Goal: Task Accomplishment & Management: Use online tool/utility

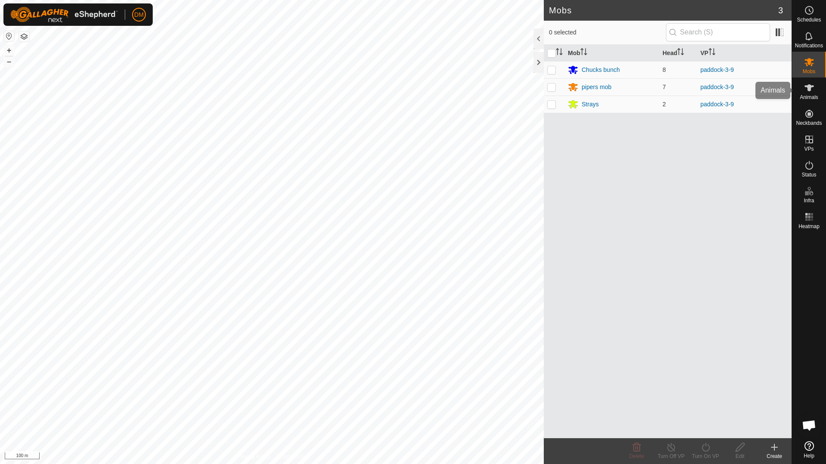
click at [812, 92] on icon at bounding box center [809, 88] width 10 height 10
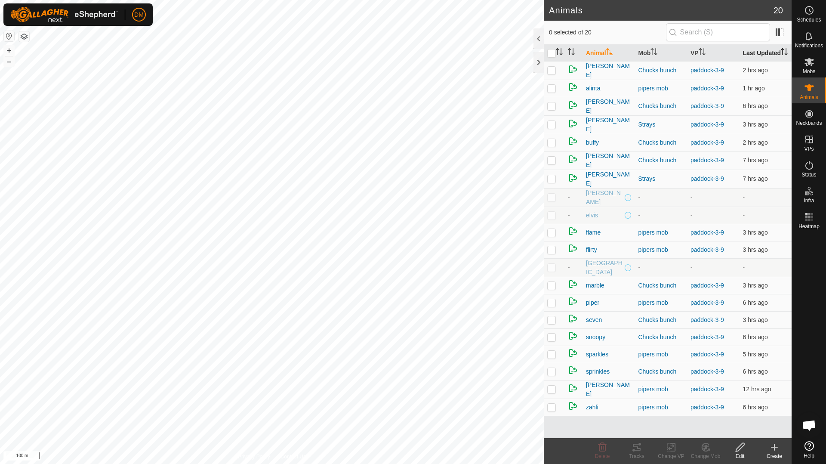
click at [756, 56] on th "Last Updated" at bounding box center [765, 53] width 52 height 17
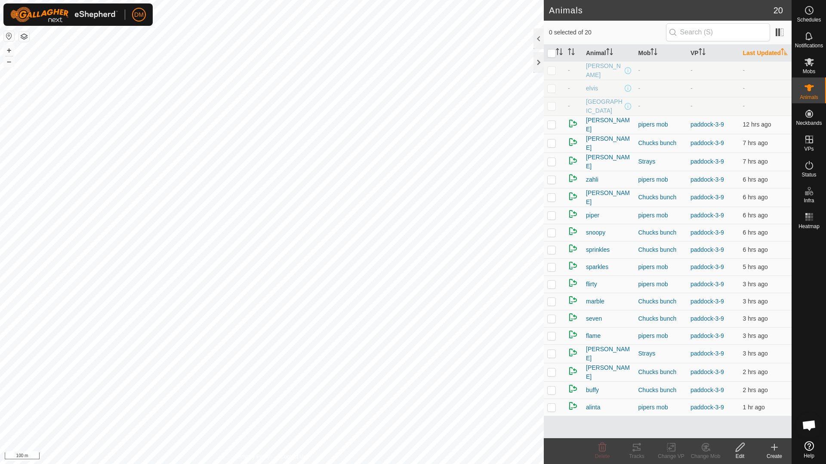
click at [756, 56] on th "Last Updated" at bounding box center [765, 53] width 52 height 17
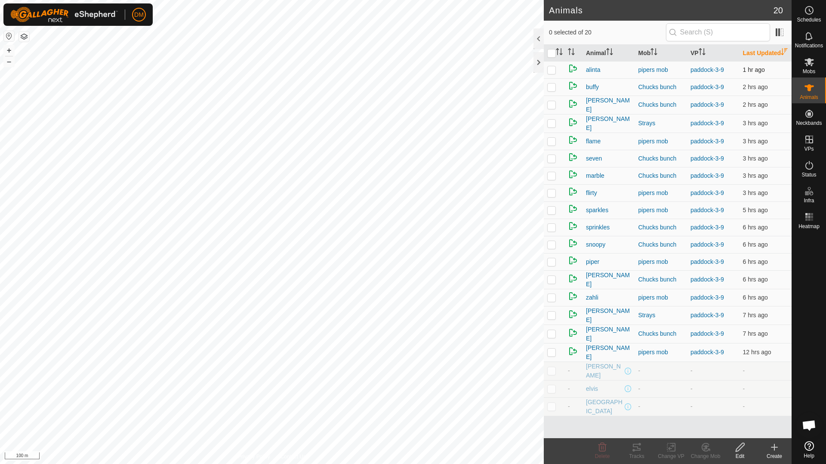
click at [552, 73] on p-checkbox at bounding box center [551, 69] width 9 height 7
checkbox input "false"
click at [553, 90] on p-checkbox at bounding box center [551, 86] width 9 height 7
click at [555, 90] on p-checkbox at bounding box center [551, 86] width 9 height 7
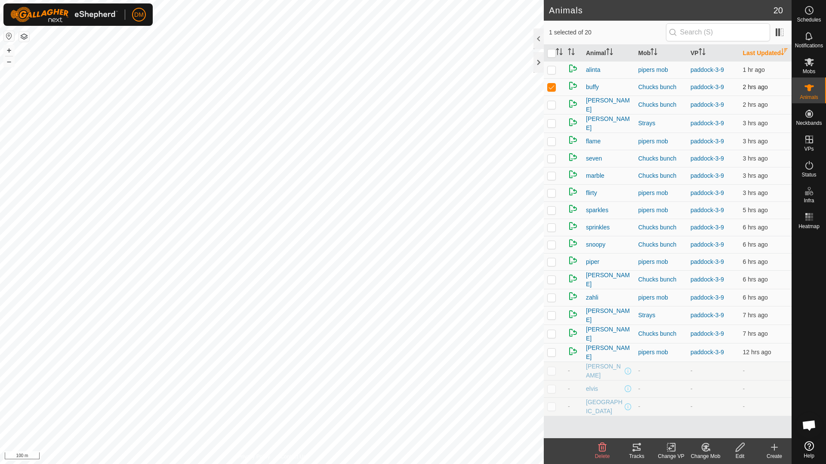
checkbox input "false"
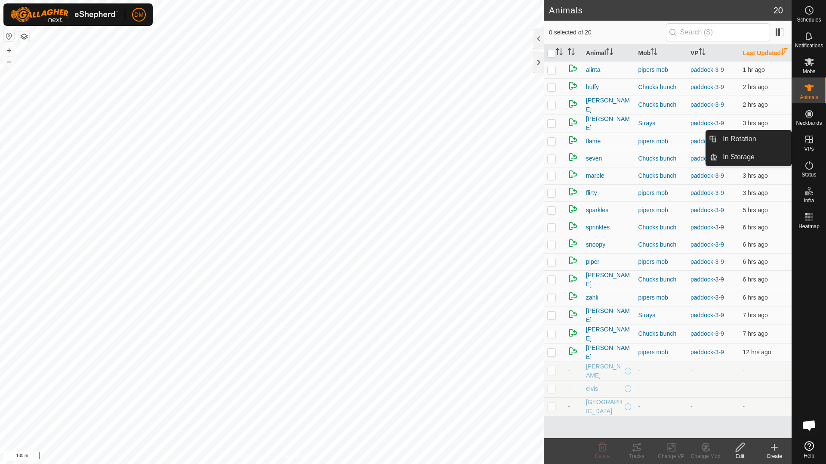
click at [810, 140] on icon at bounding box center [809, 139] width 8 height 8
click at [810, 145] on es-virtualpaddocks-svg-icon at bounding box center [808, 139] width 15 height 14
click at [746, 142] on link "In Rotation" at bounding box center [754, 138] width 74 height 17
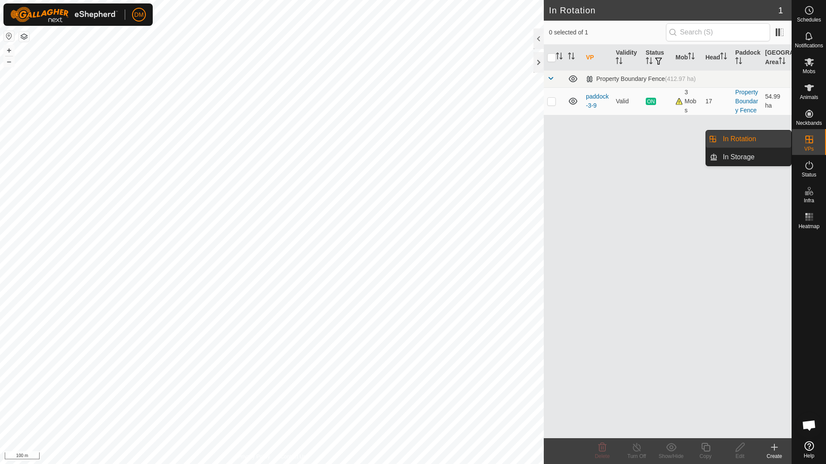
click at [752, 141] on link "In Rotation" at bounding box center [754, 138] width 74 height 17
click at [743, 139] on link "In Rotation" at bounding box center [754, 138] width 74 height 17
click at [549, 101] on p-checkbox at bounding box center [551, 101] width 9 height 7
checkbox input "true"
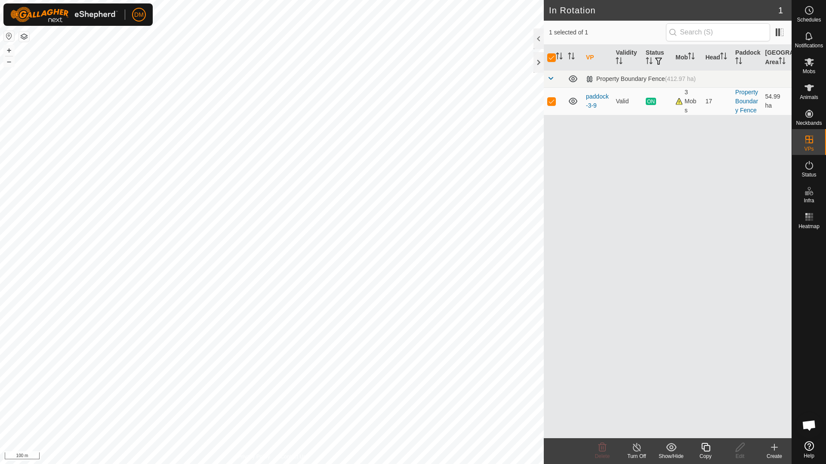
click at [709, 447] on icon at bounding box center [705, 447] width 11 height 10
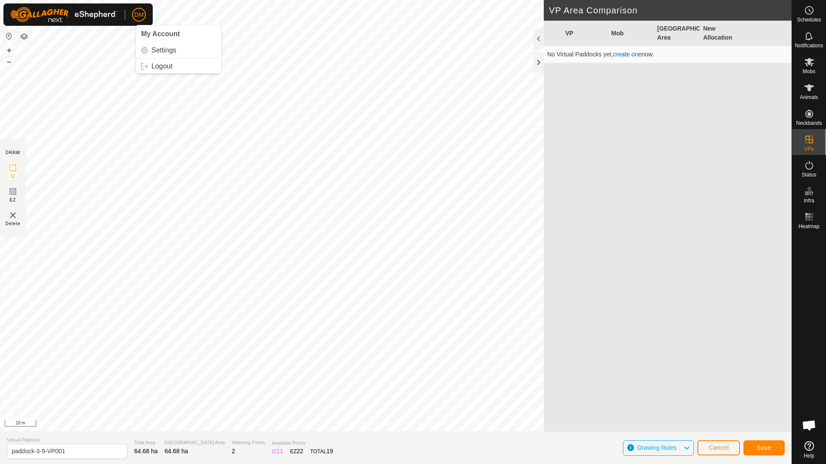
click at [57, 0] on html "DM My Account Settings Logout Schedules Notifications Mobs Animals Neckbands VP…" at bounding box center [413, 232] width 826 height 464
click at [556, 173] on div "Privacy Policy Contact Us Type: Inclusion Zone undefined Animal + – ⇧ i 20 m DR…" at bounding box center [395, 232] width 791 height 464
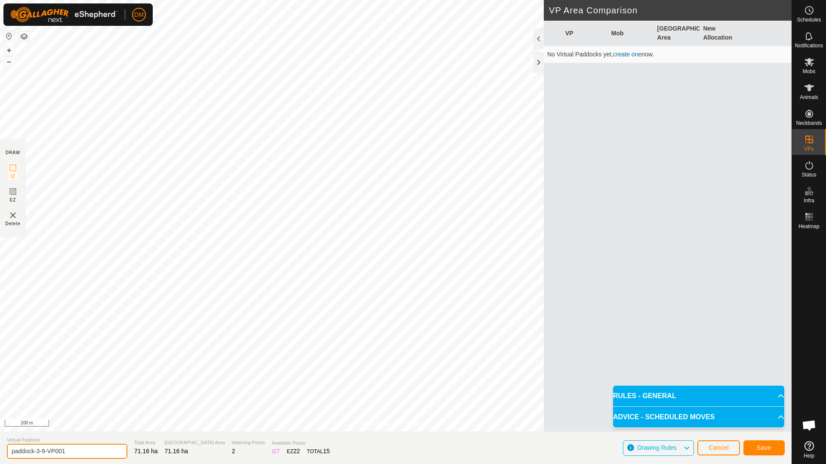
drag, startPoint x: 71, startPoint y: 451, endPoint x: 38, endPoint y: 451, distance: 33.1
click at [38, 451] on input "paddock-3-9-VP001" at bounding box center [67, 450] width 120 height 15
type input "paddock-4-0"
click at [763, 445] on span "Save" at bounding box center [763, 447] width 15 height 7
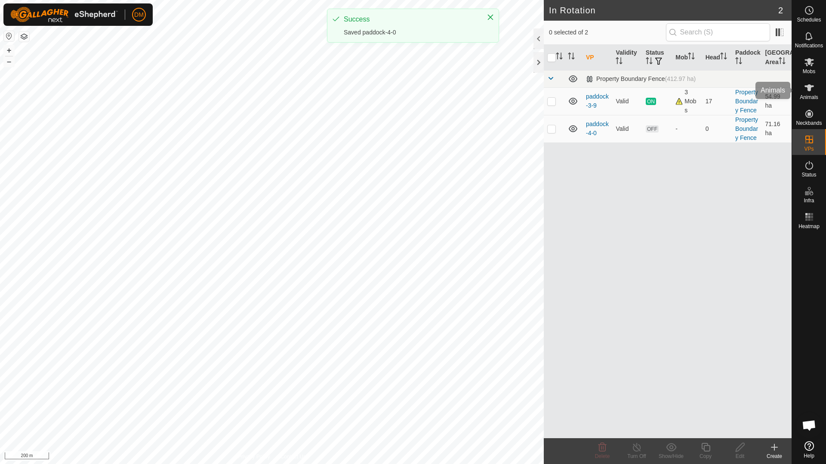
click at [811, 93] on es-animals-svg-icon at bounding box center [808, 88] width 15 height 14
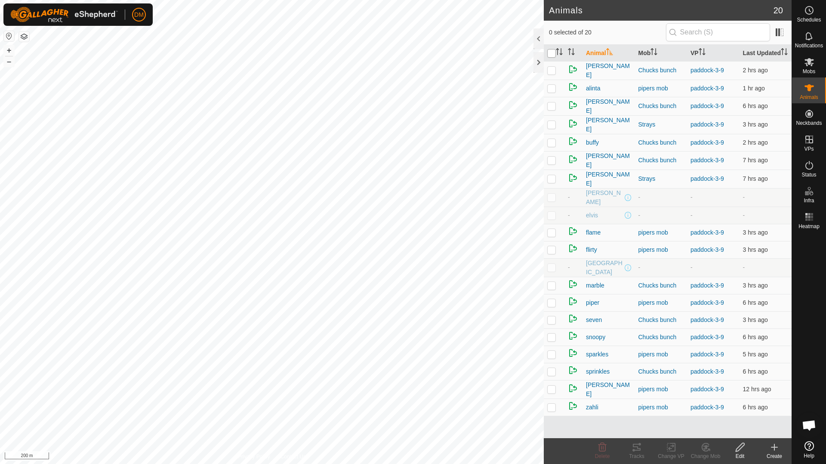
click at [553, 58] on input "checkbox" at bounding box center [551, 53] width 9 height 9
checkbox input "true"
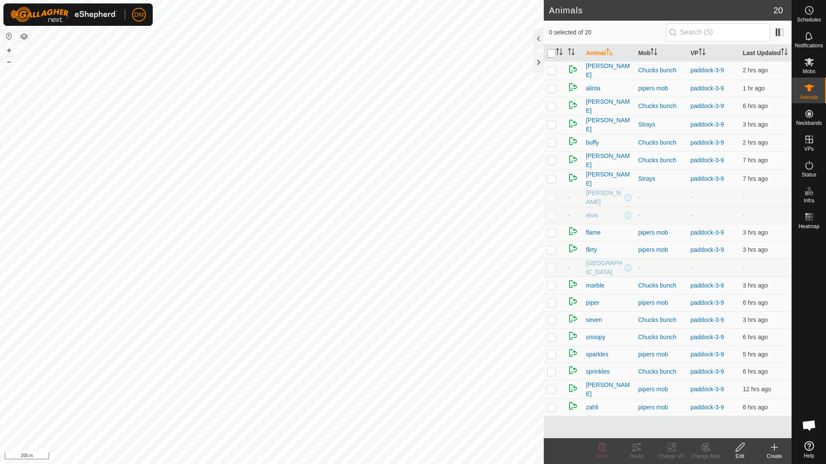
checkbox input "true"
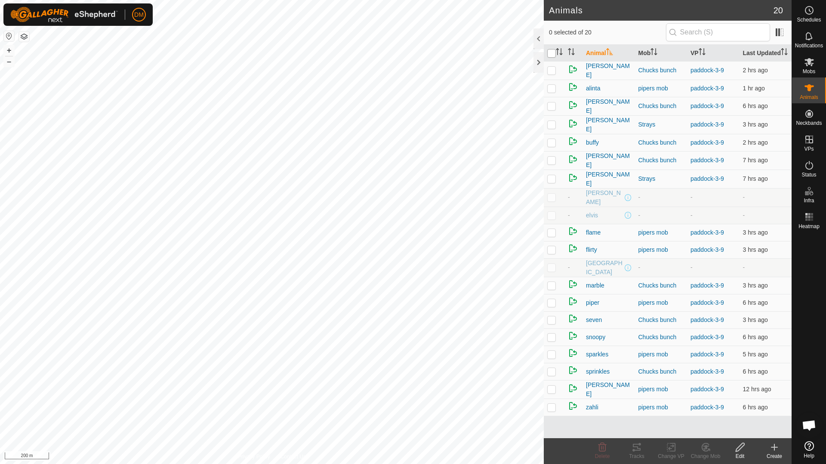
checkbox input "true"
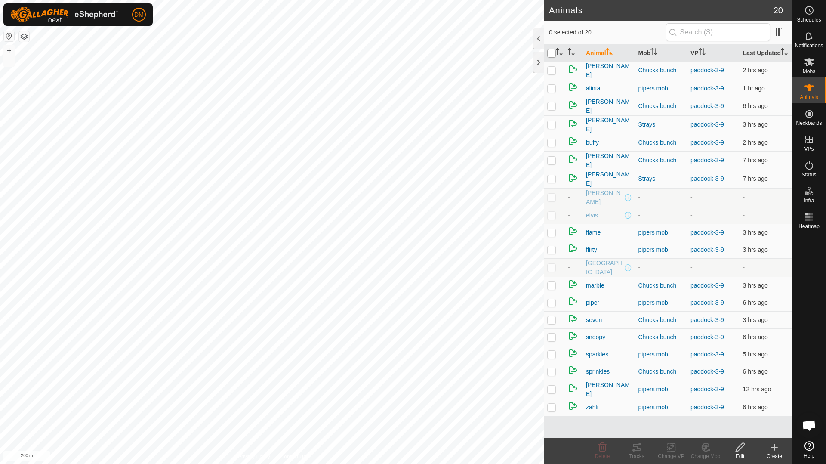
checkbox input "true"
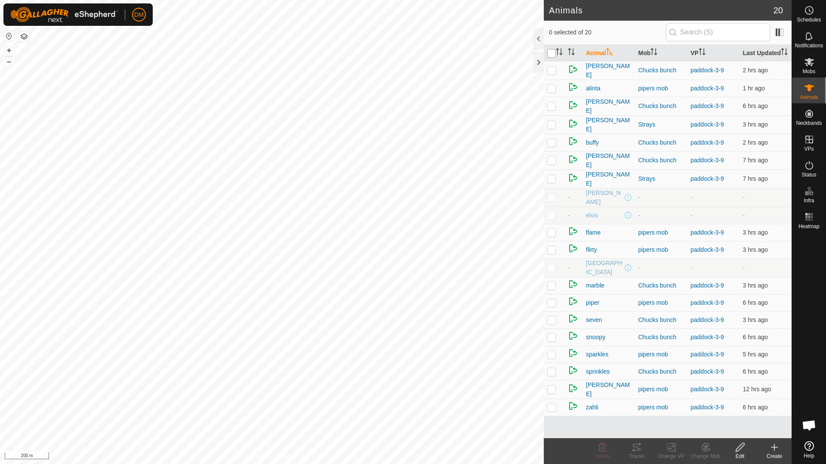
checkbox input "true"
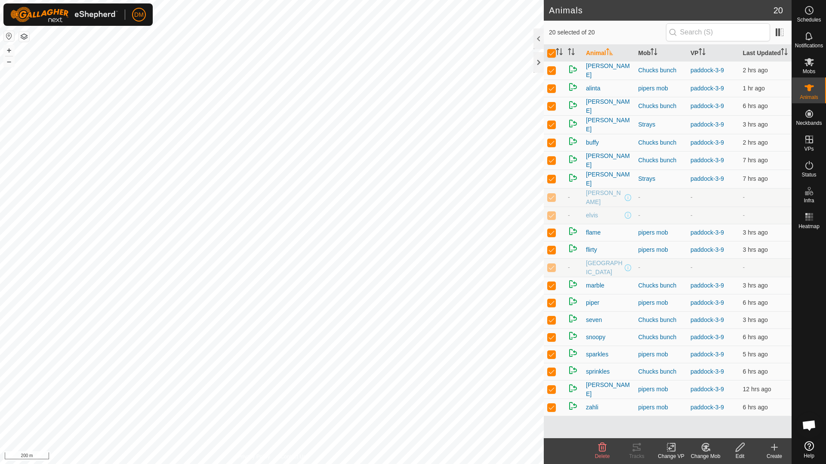
click at [551, 200] on p-checkbox at bounding box center [551, 196] width 9 height 7
checkbox input "false"
click at [550, 218] on p-checkbox at bounding box center [551, 215] width 9 height 7
checkbox input "false"
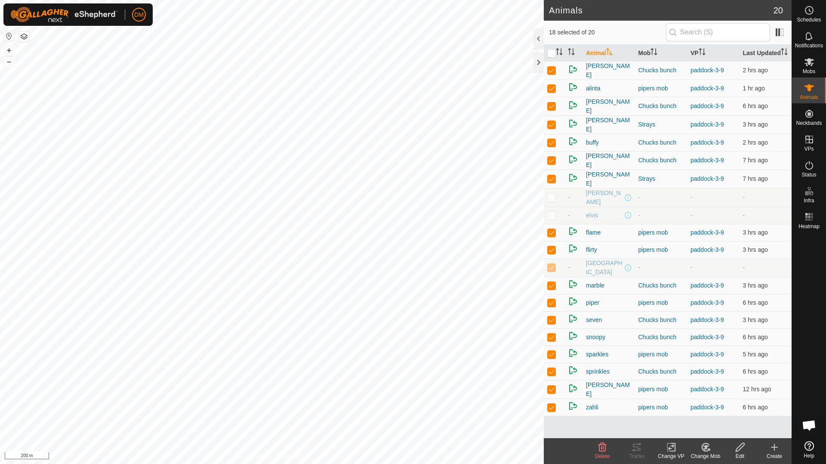
click at [553, 269] on p-checkbox at bounding box center [551, 267] width 9 height 7
checkbox input "false"
click at [670, 448] on icon at bounding box center [671, 447] width 11 height 10
click at [688, 413] on link "Choose VP..." at bounding box center [696, 409] width 85 height 17
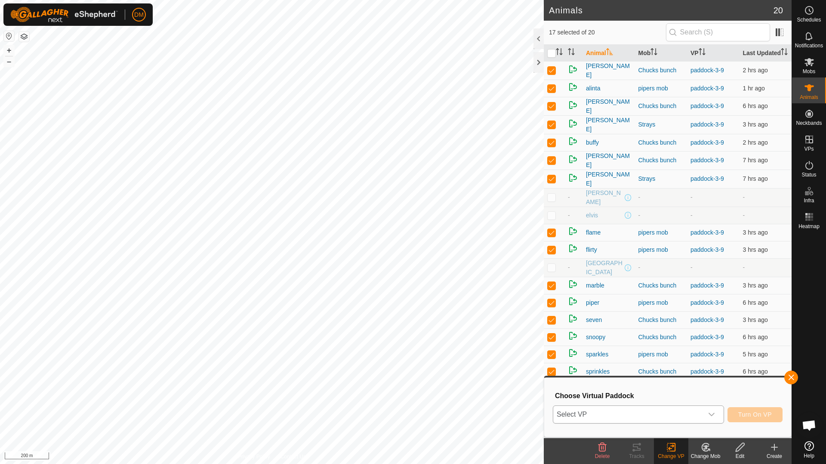
click at [663, 414] on span "Select VP" at bounding box center [628, 413] width 150 height 17
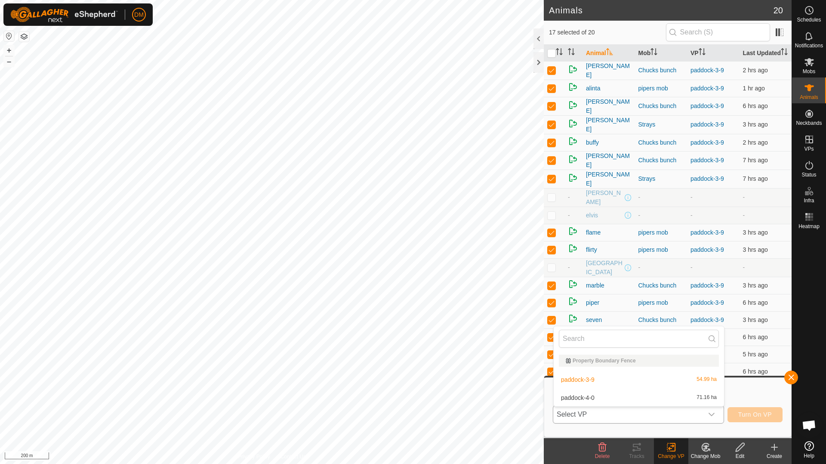
click at [599, 397] on li "paddock-4-0 71.16 ha" at bounding box center [638, 397] width 170 height 17
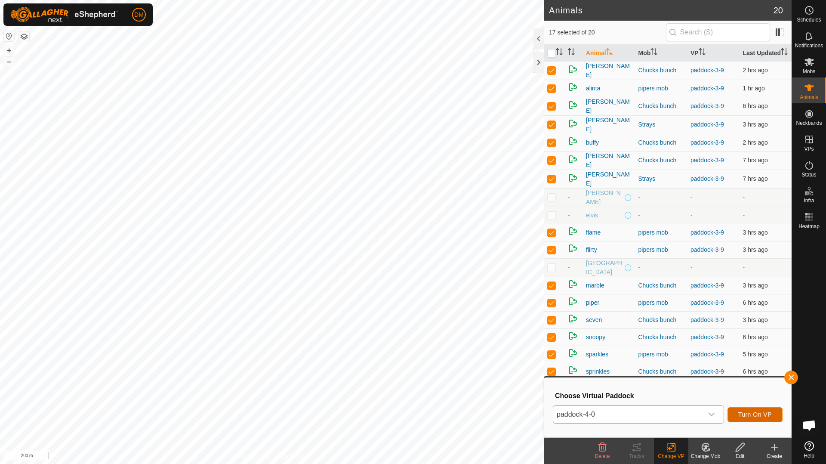
click at [759, 413] on span "Turn On VP" at bounding box center [755, 414] width 34 height 7
